Goal: Navigation & Orientation: Find specific page/section

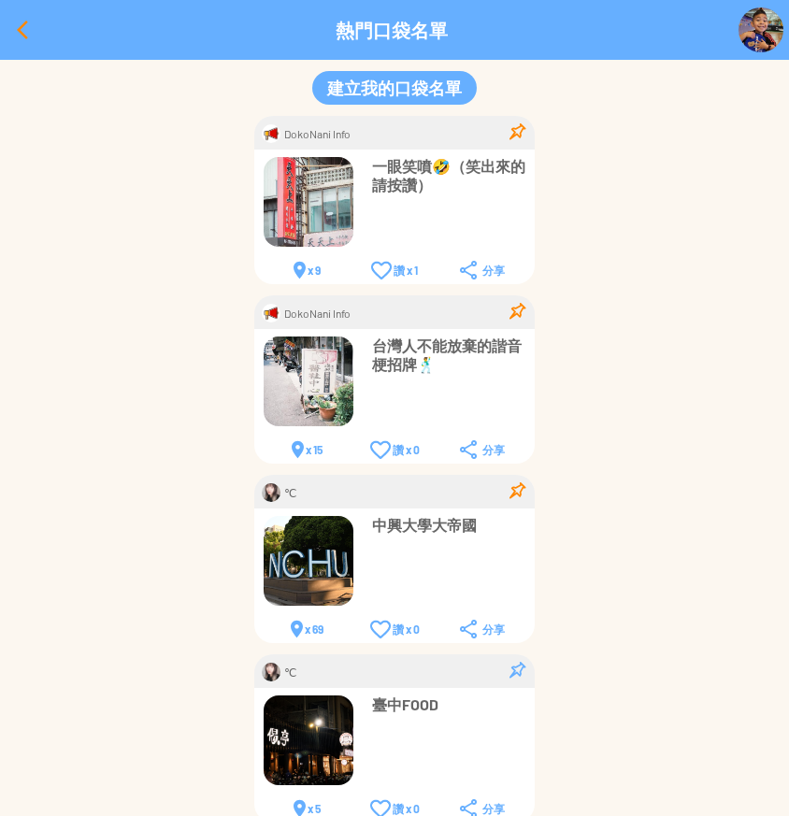
click at [27, 46] on div at bounding box center [22, 29] width 45 height 45
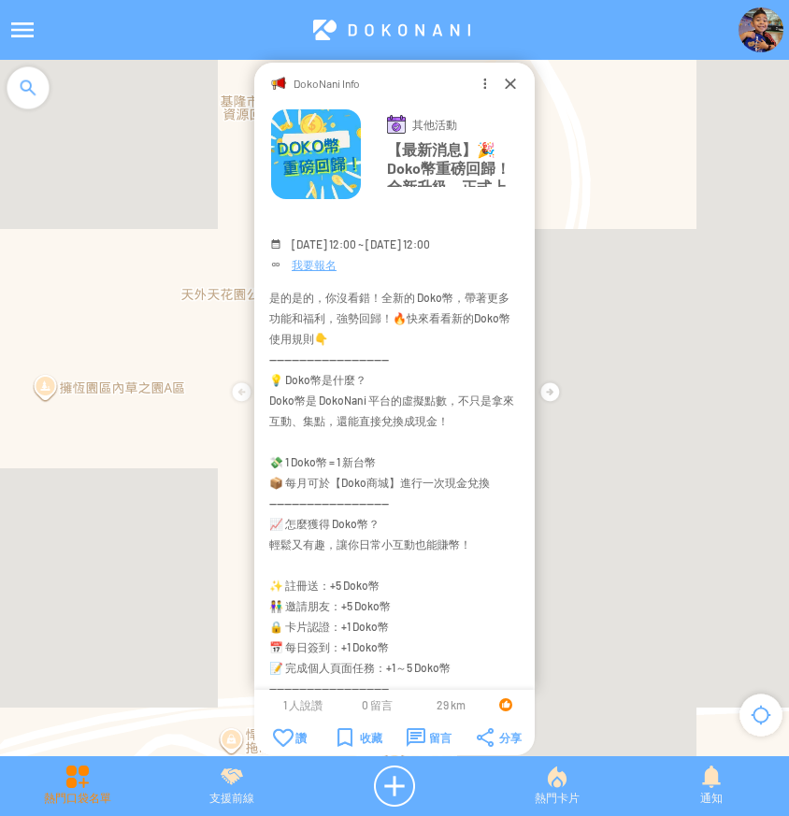
click at [91, 769] on div "熱門口袋名單" at bounding box center [77, 785] width 154 height 41
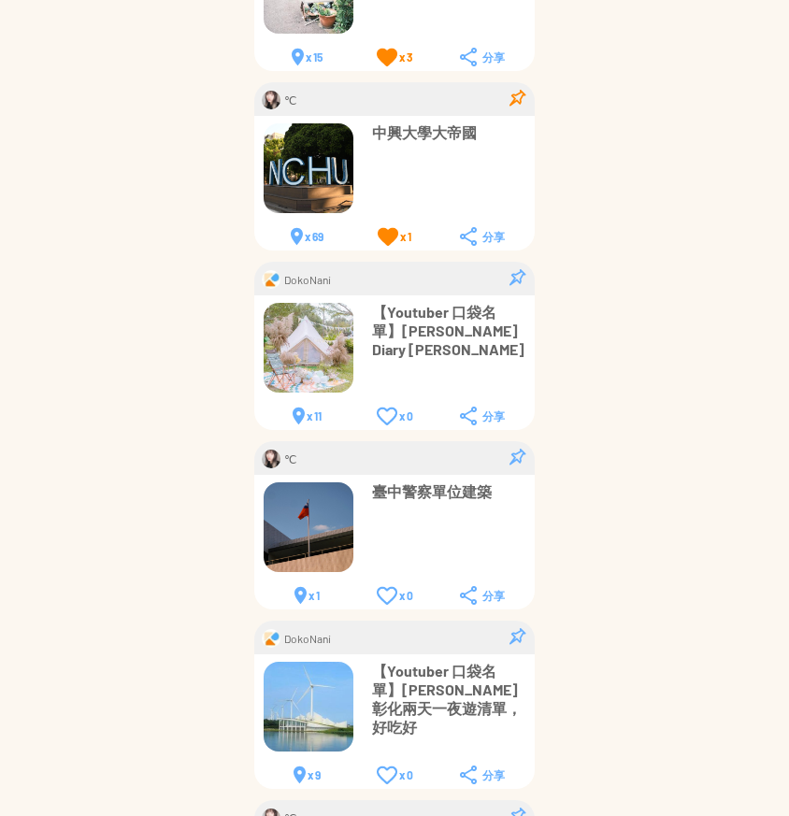
scroll to position [498, 0]
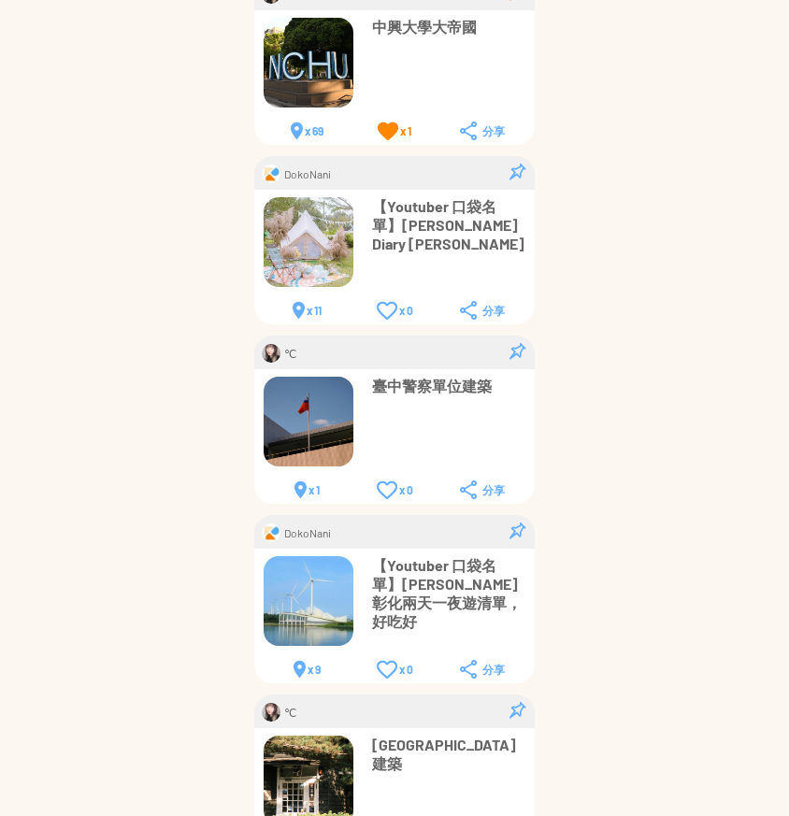
click at [403, 214] on p "【Youtuber 口袋名單】Erin's Diary 艾琳" at bounding box center [448, 225] width 153 height 56
click at [384, 305] on div "x 0" at bounding box center [395, 310] width 36 height 19
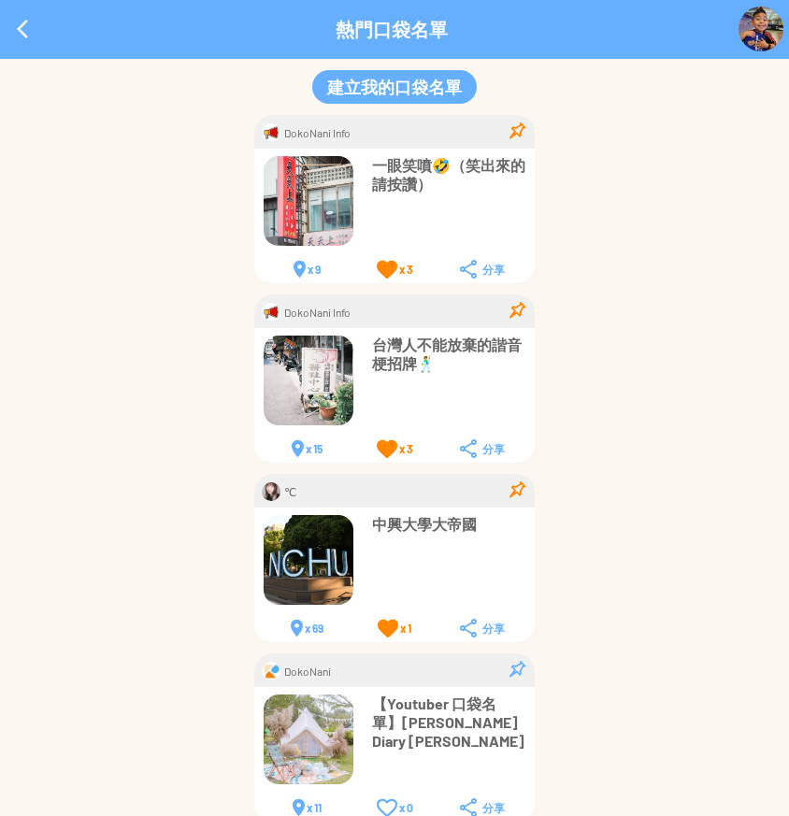
scroll to position [0, 0]
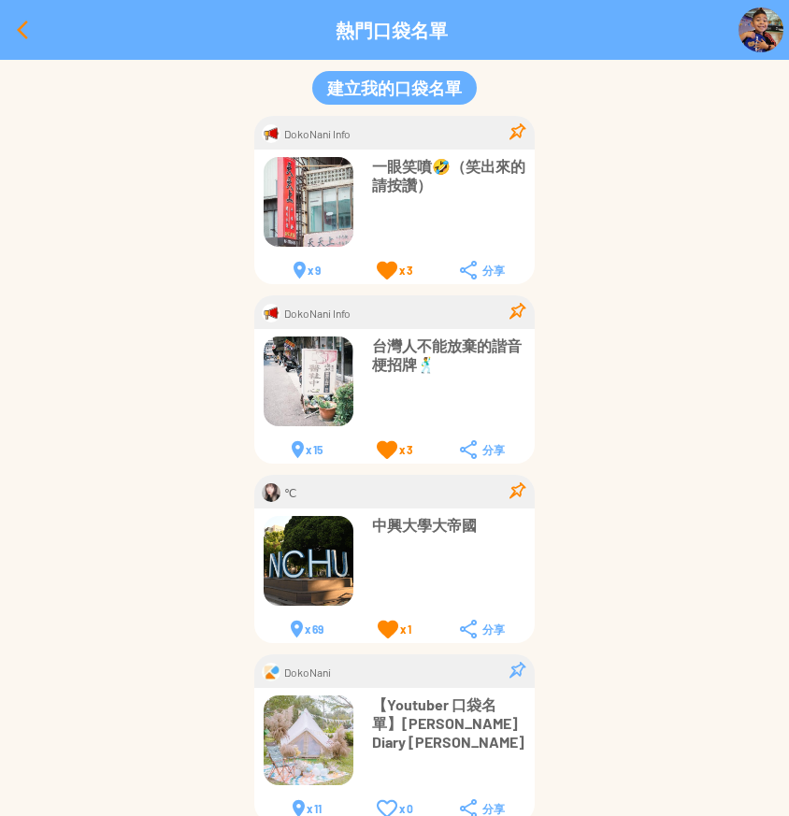
click at [21, 25] on div at bounding box center [22, 29] width 45 height 45
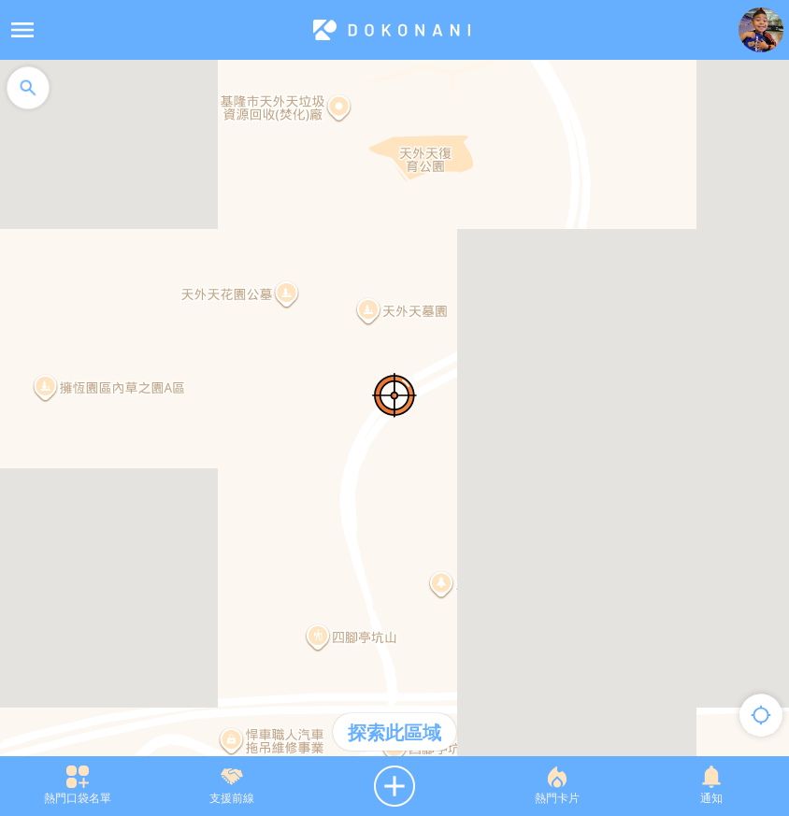
click at [548, 785] on div "熱門卡片" at bounding box center [556, 785] width 154 height 41
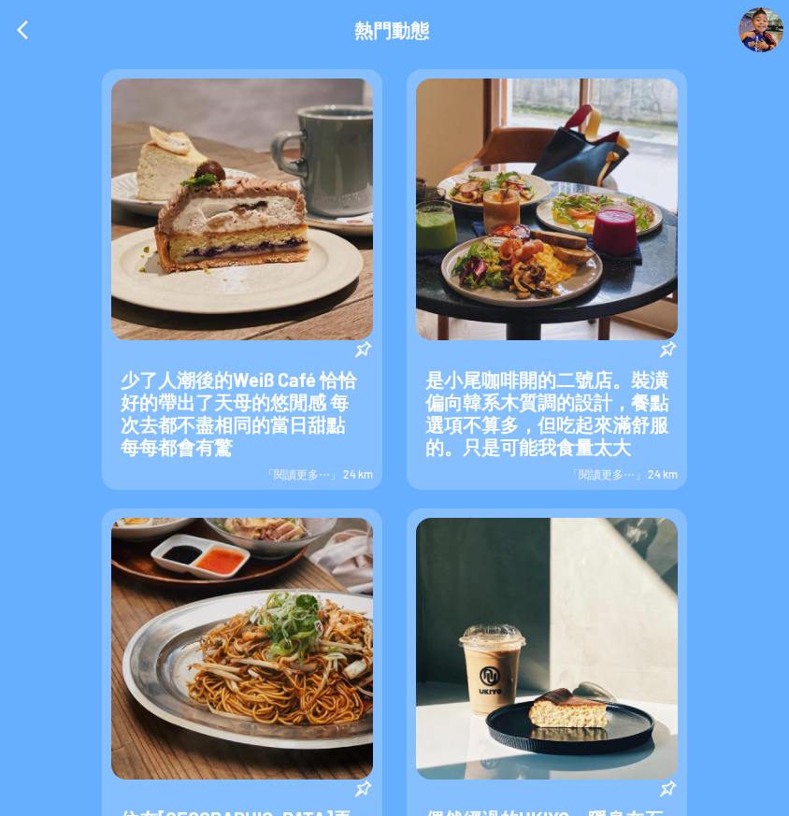
click at [590, 470] on span "「閱讀更多⋯」 24 km" at bounding box center [622, 473] width 110 height 13
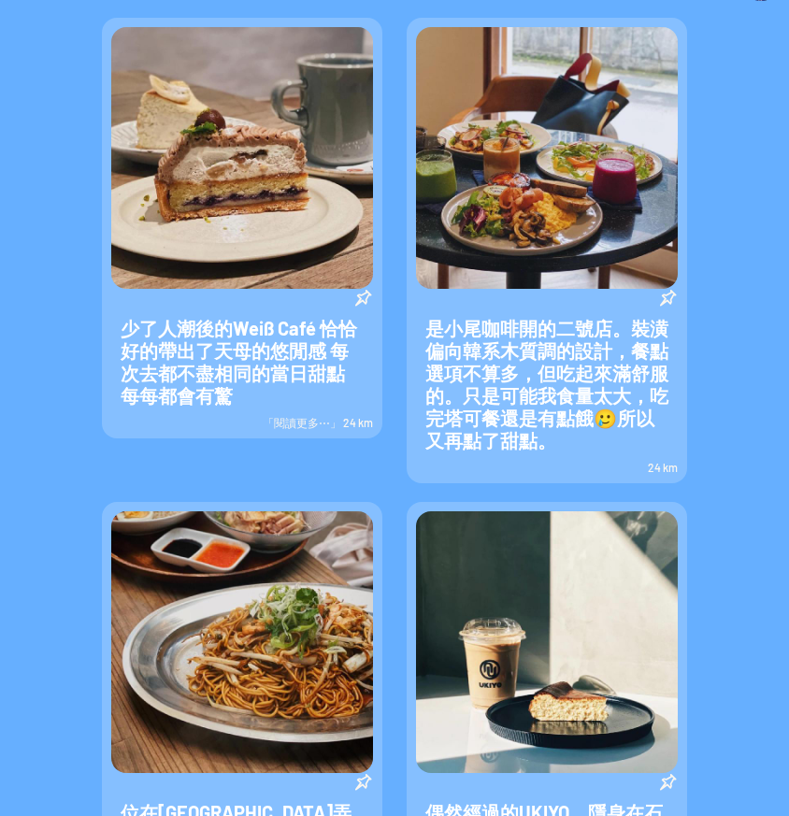
scroll to position [187, 0]
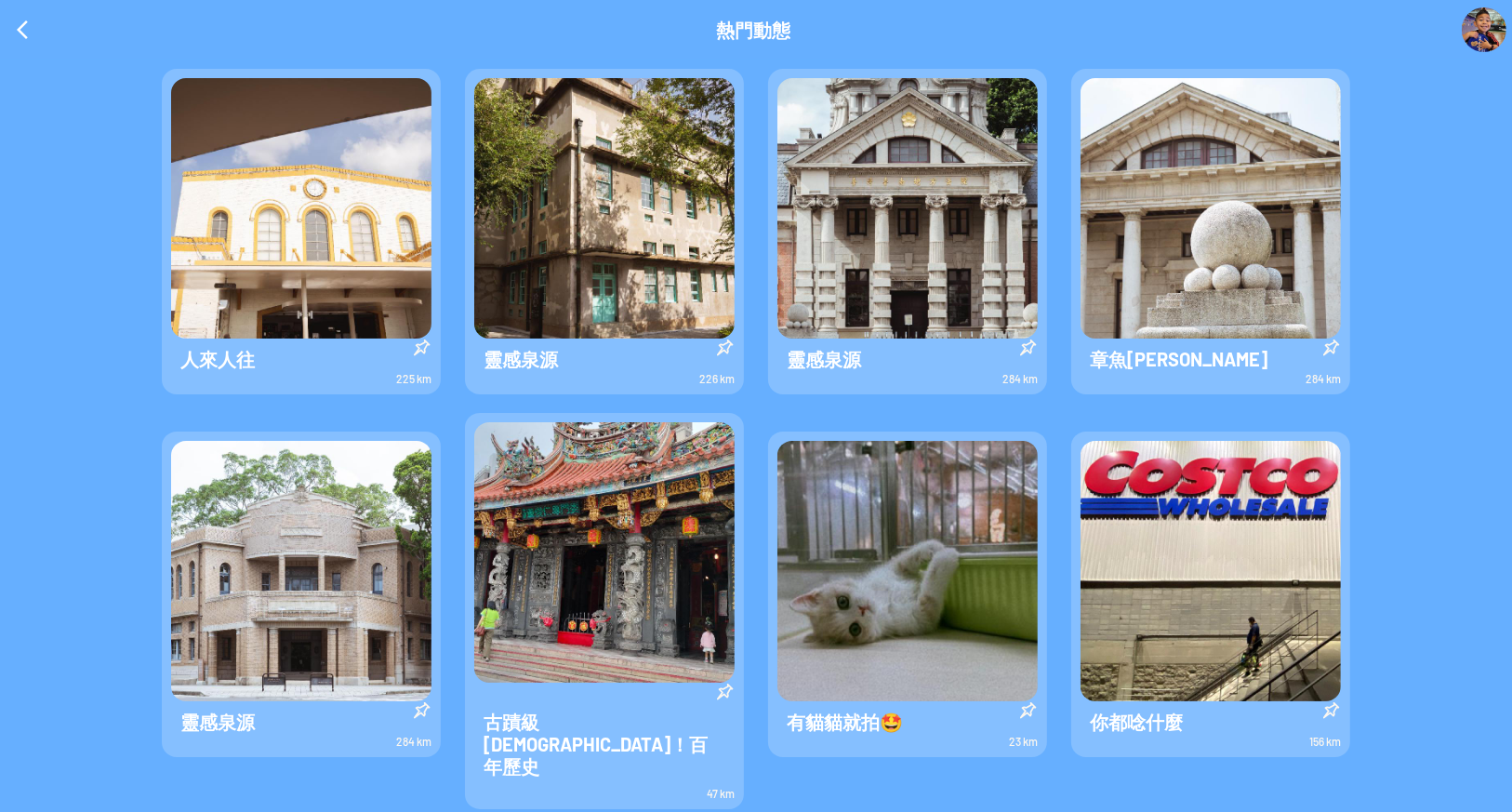
click at [883, 185] on img at bounding box center [908, 208] width 261 height 261
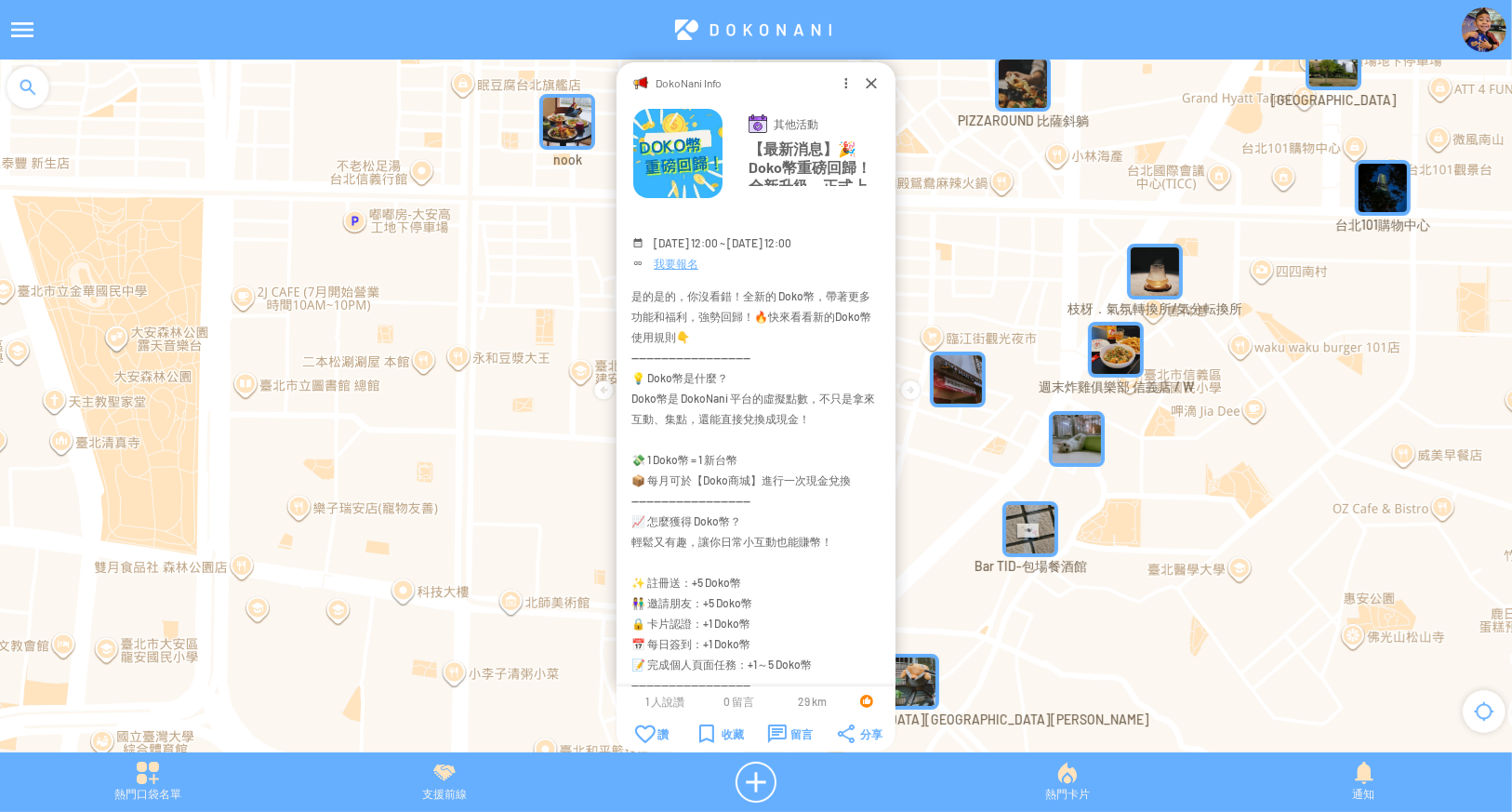
click at [1068, 809] on div "熱門口袋名單 支援前線 熱門卡片 通知" at bounding box center [756, 782] width 1512 height 60
click at [1059, 788] on div "熱門卡片" at bounding box center [1067, 781] width 297 height 41
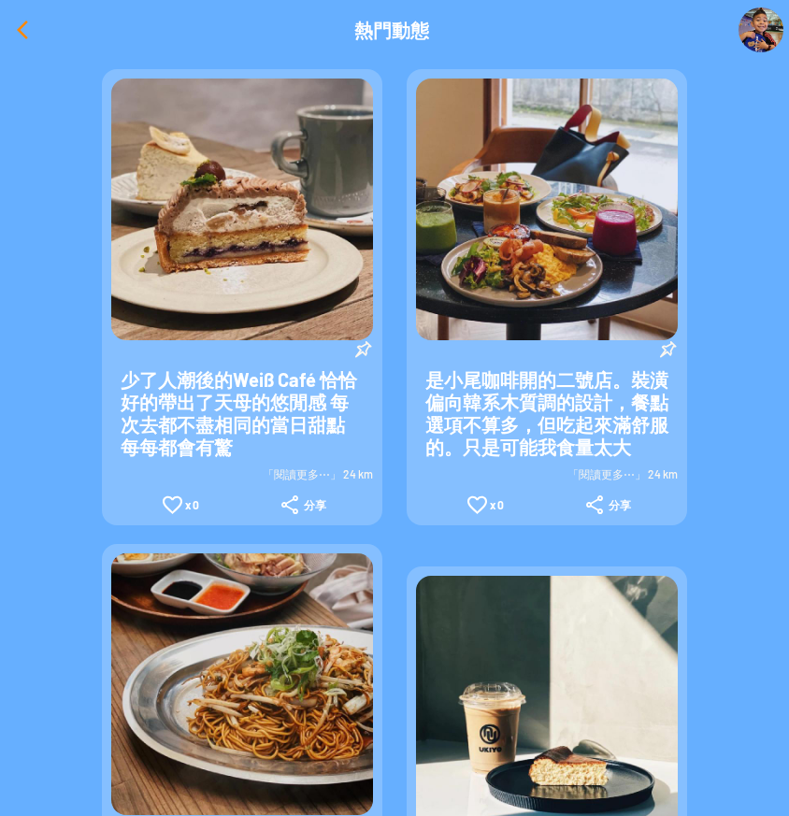
click at [11, 32] on div at bounding box center [22, 29] width 45 height 45
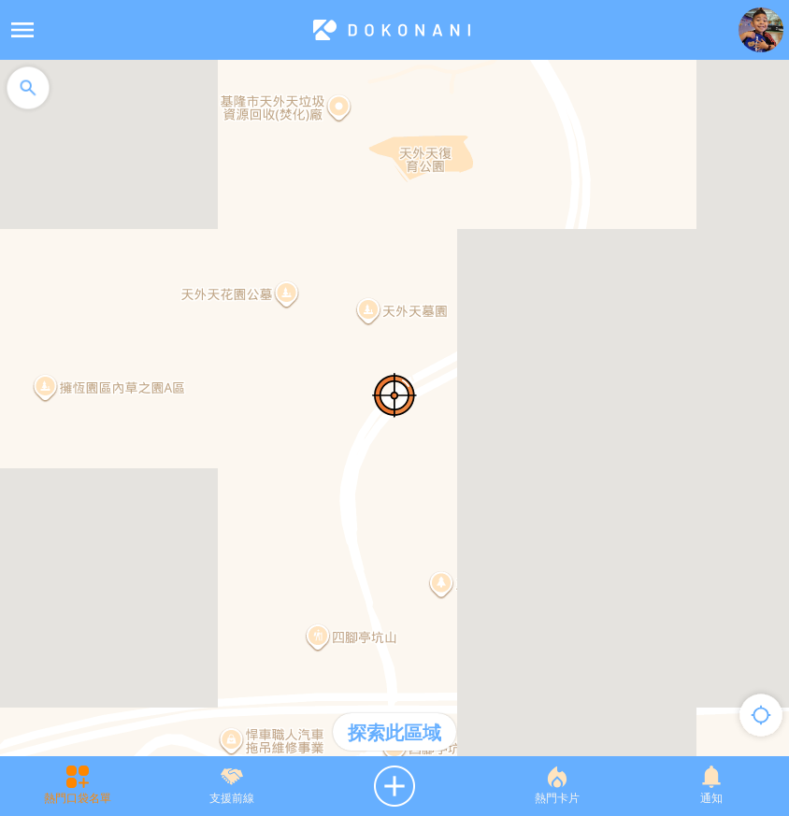
click at [107, 778] on div "熱門口袋名單" at bounding box center [77, 785] width 154 height 41
